Goal: Task Accomplishment & Management: Use online tool/utility

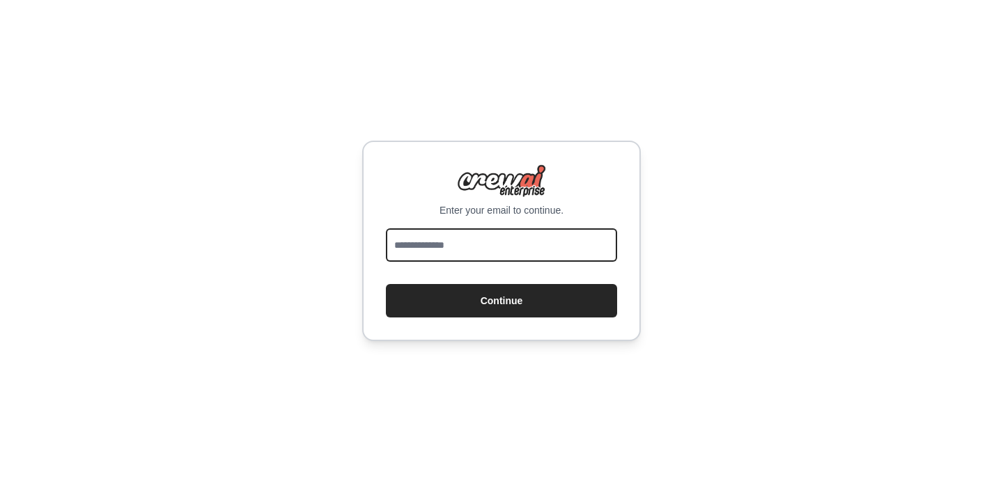
click at [445, 242] on input "email" at bounding box center [501, 245] width 231 height 33
paste input "**********"
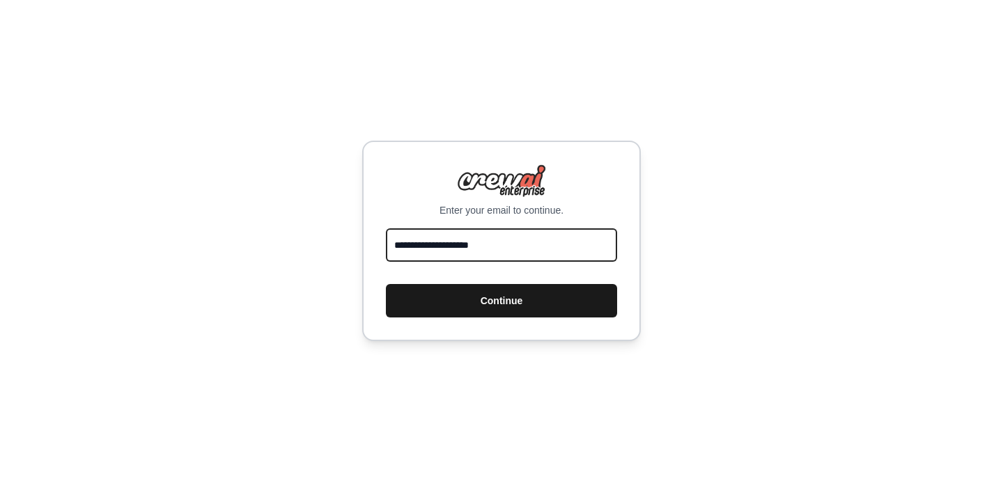
type input "**********"
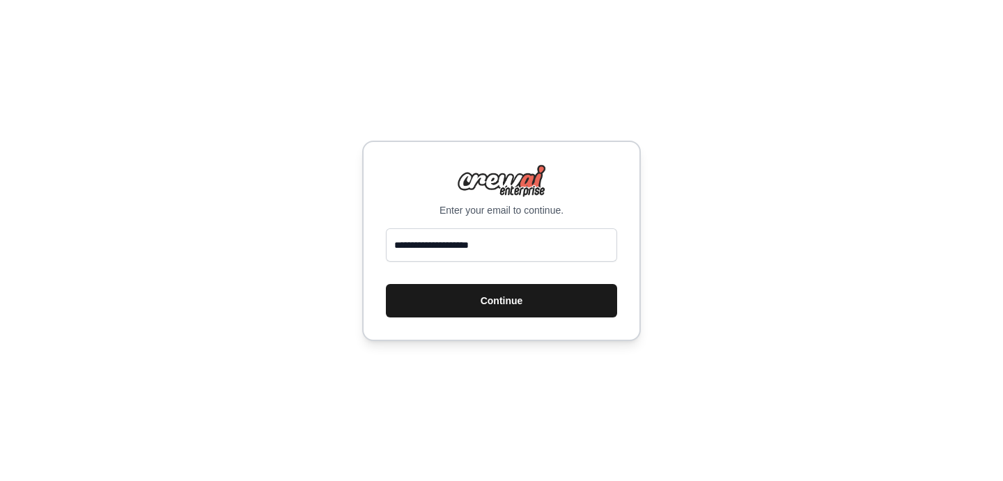
click at [466, 314] on button "Continue" at bounding box center [501, 300] width 231 height 33
click at [512, 297] on button "Continue" at bounding box center [501, 300] width 231 height 33
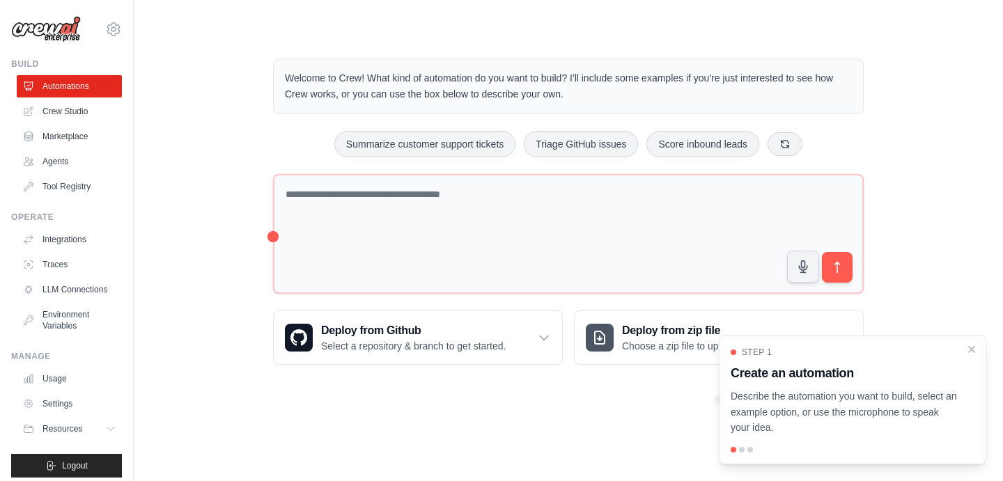
click at [740, 453] on div "Step 1 Create an automation Describe the automation you want to build, select a…" at bounding box center [853, 400] width 268 height 130
click at [743, 450] on div at bounding box center [742, 450] width 6 height 6
drag, startPoint x: 844, startPoint y: 399, endPoint x: 723, endPoint y: 399, distance: 120.5
click at [727, 399] on div "Step 1 Create an automation Describe the automation you want to build, select a…" at bounding box center [853, 400] width 268 height 130
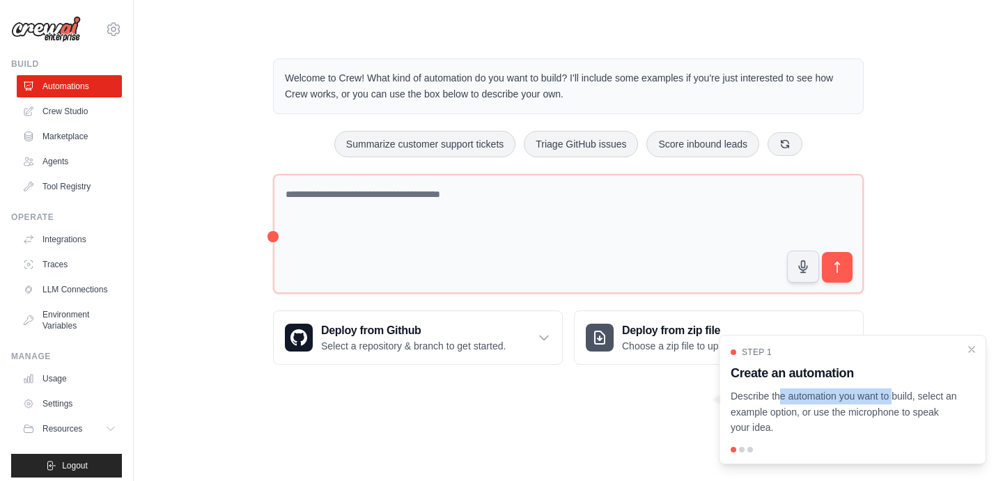
click at [857, 93] on div "Welcome to Crew! What kind of automation do you want to build? I'll include som…" at bounding box center [568, 87] width 591 height 56
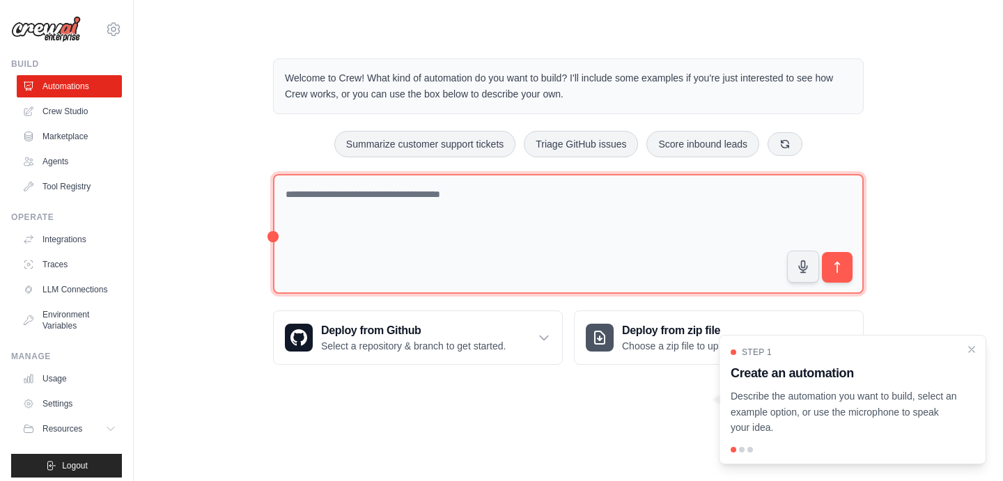
click at [519, 194] on textarea at bounding box center [568, 234] width 591 height 121
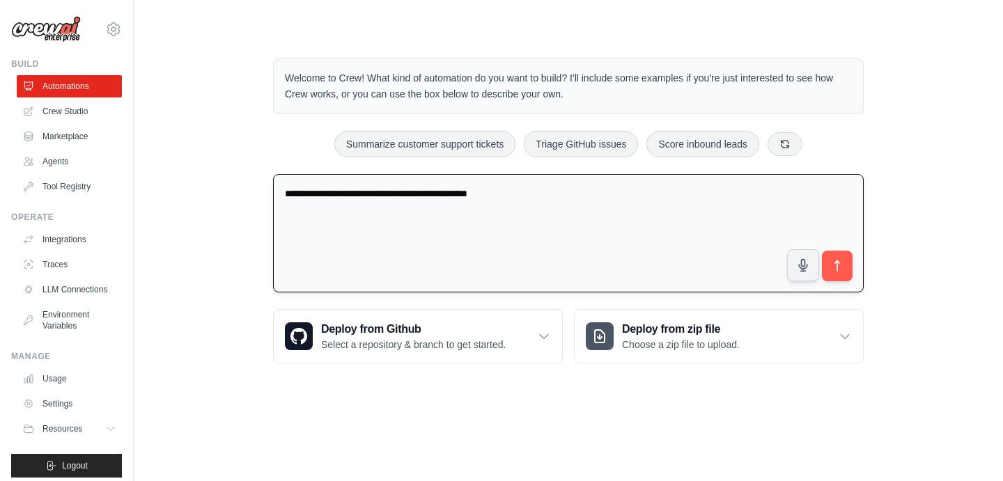
type textarea "**********"
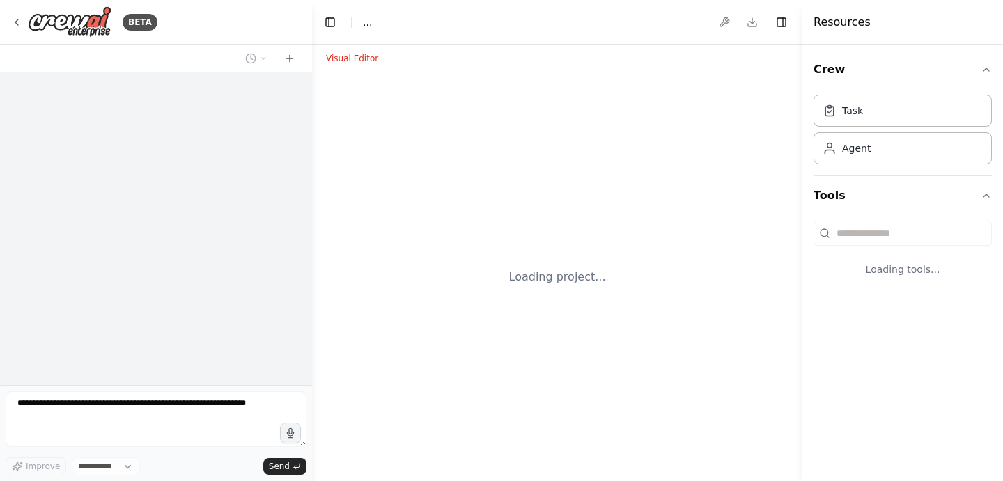
select select "****"
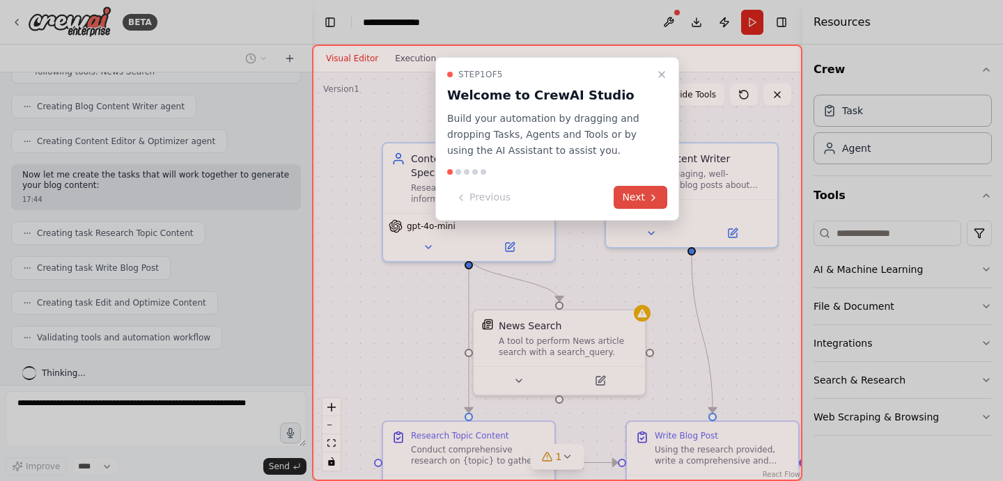
scroll to position [428, 0]
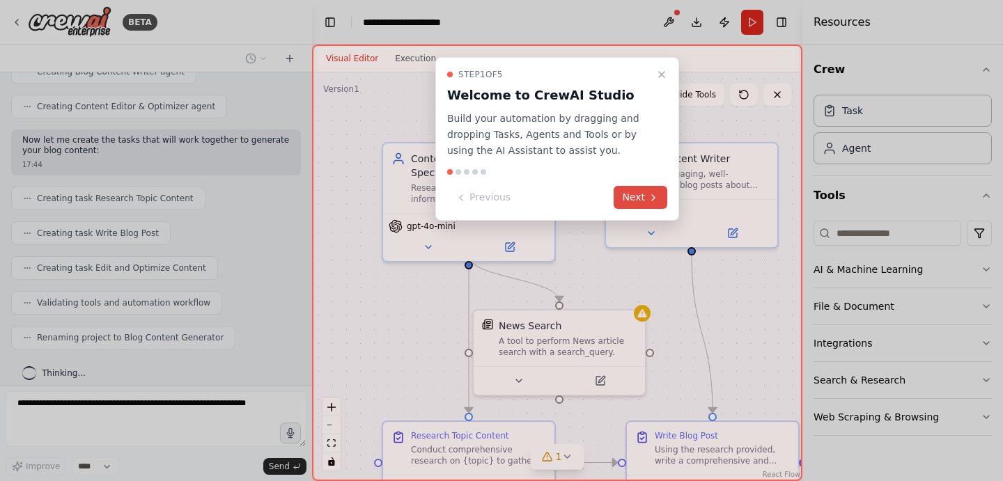
click at [631, 197] on button "Next" at bounding box center [641, 197] width 54 height 23
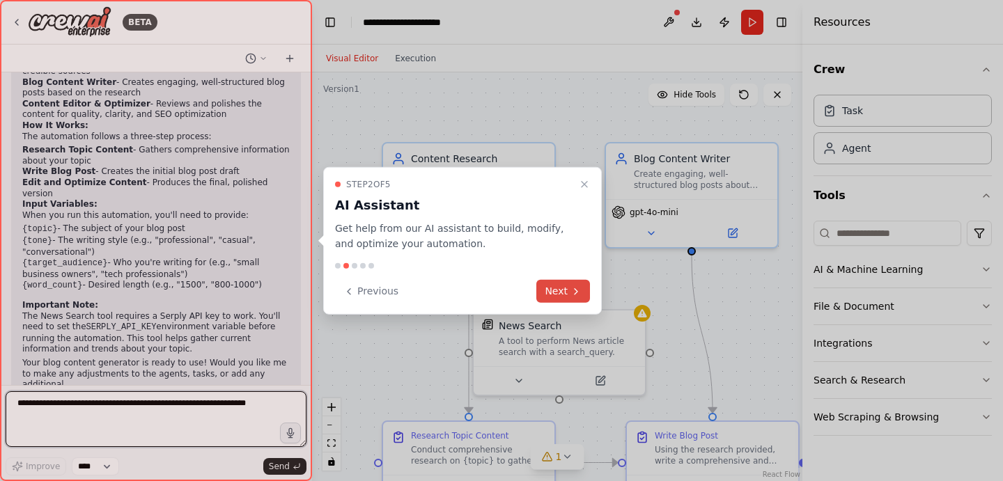
scroll to position [821, 0]
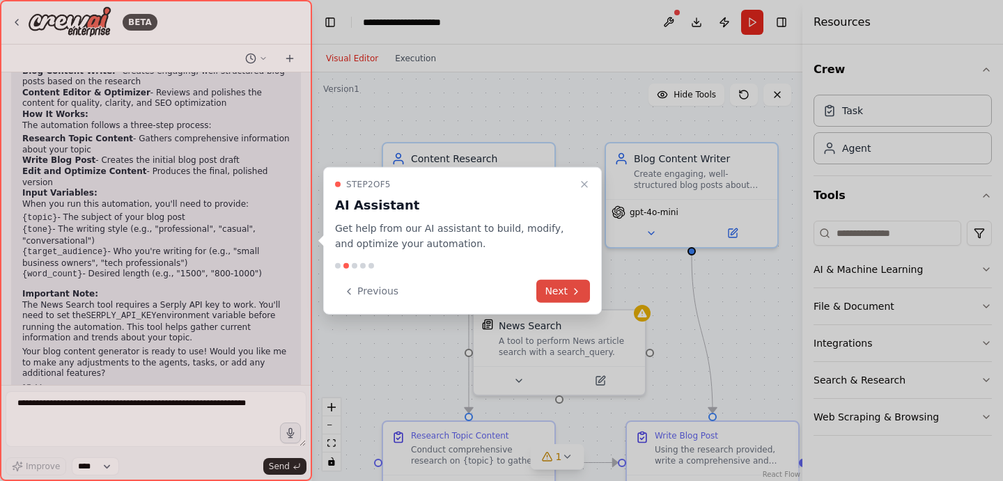
click at [572, 290] on icon at bounding box center [576, 291] width 11 height 11
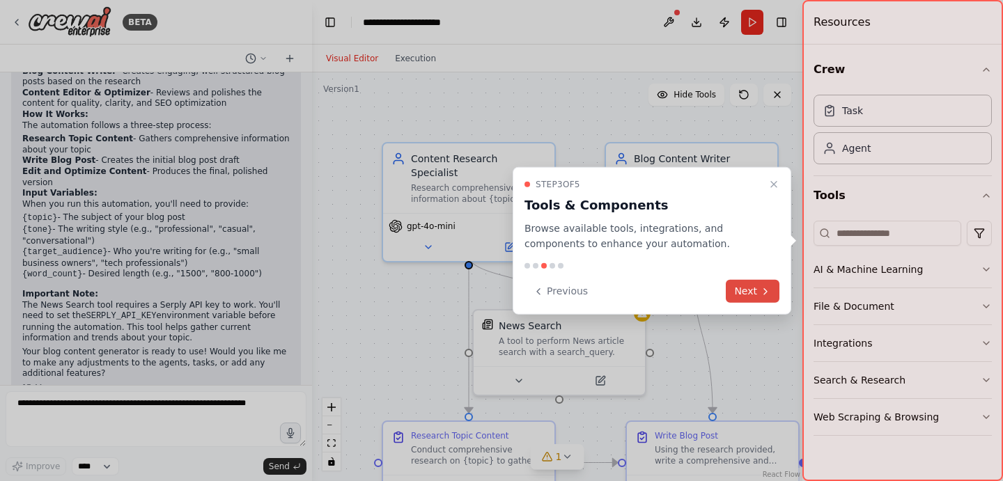
click at [766, 296] on icon at bounding box center [765, 291] width 11 height 11
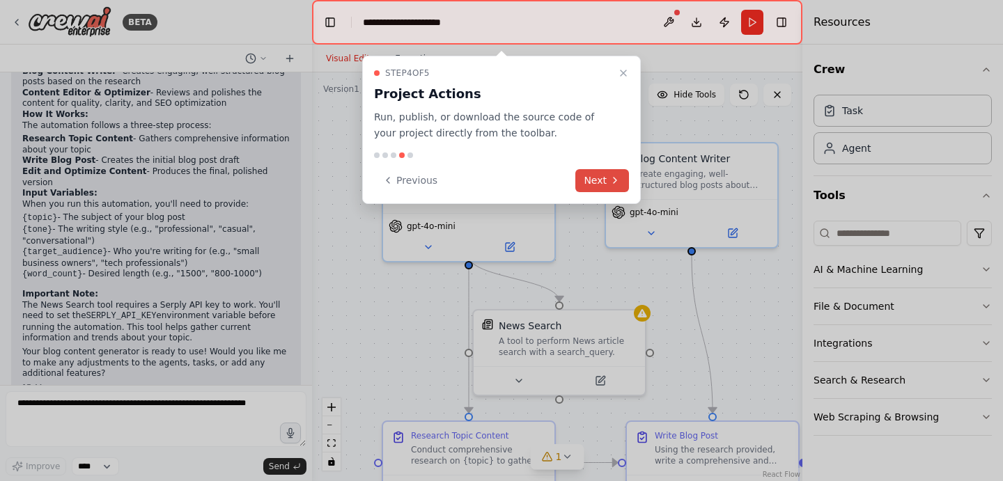
click at [612, 179] on icon at bounding box center [615, 180] width 11 height 11
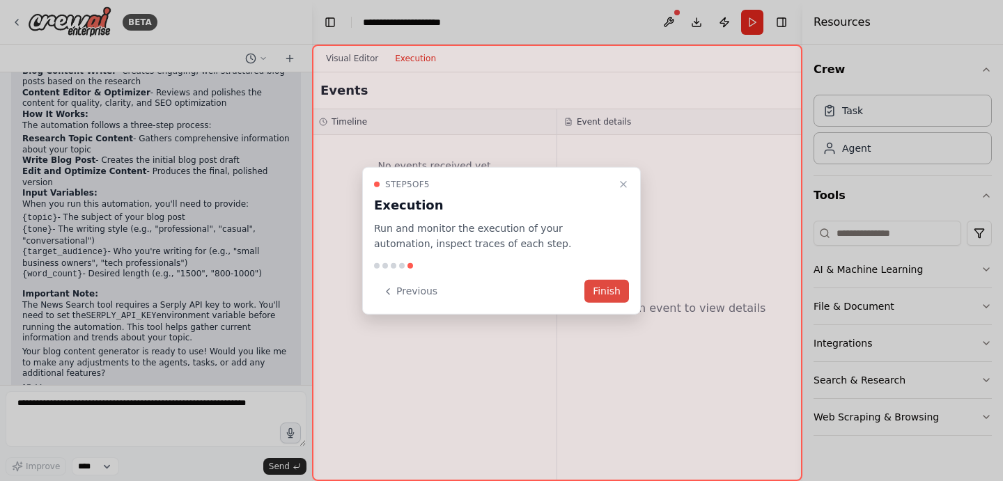
click at [611, 292] on button "Finish" at bounding box center [607, 291] width 45 height 23
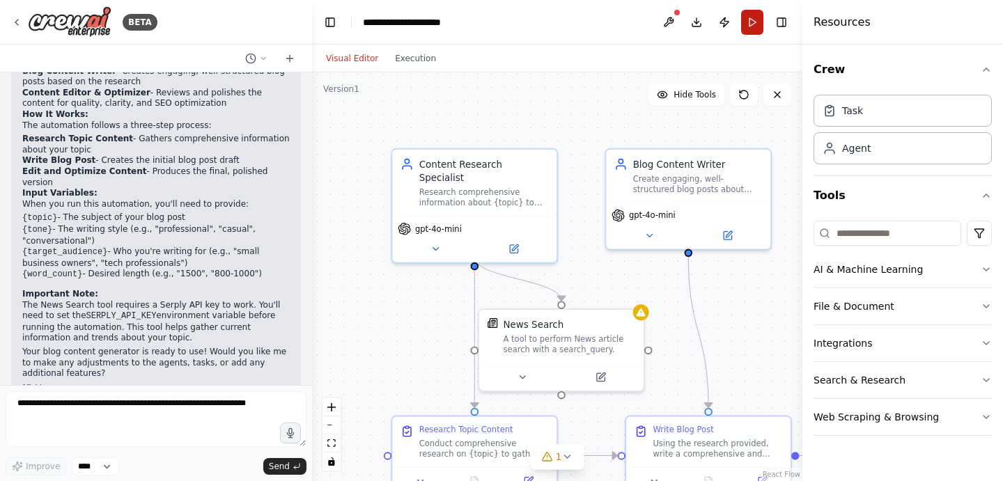
click at [756, 33] on button "Run" at bounding box center [752, 22] width 22 height 25
